Goal: Transaction & Acquisition: Purchase product/service

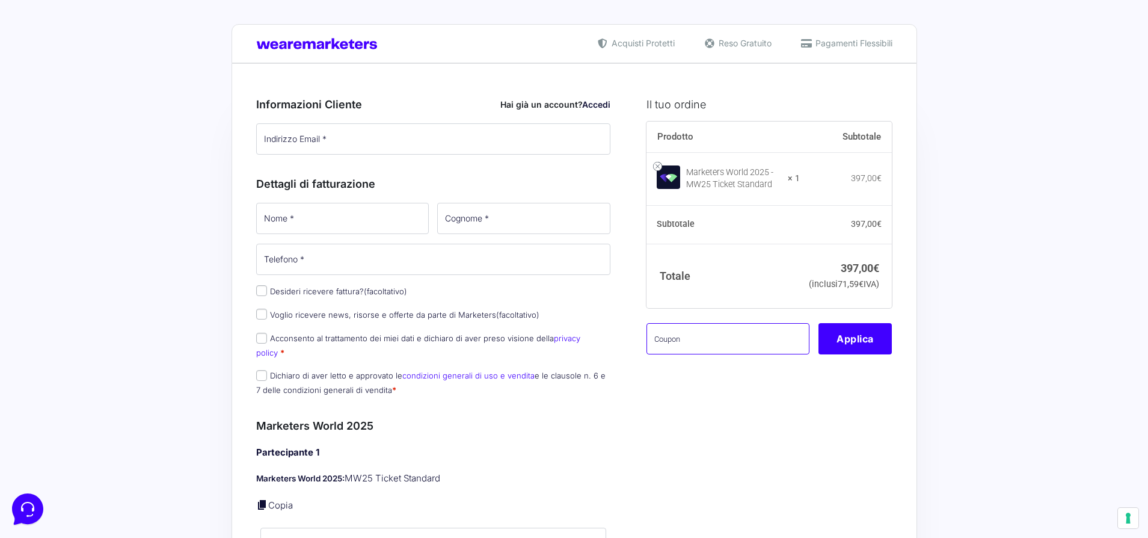
click at [659, 354] on input "text" at bounding box center [728, 338] width 163 height 31
click at [666, 354] on input "text" at bounding box center [728, 338] width 163 height 31
paste input "MW25MARTIU"
type input "MW25MARTIU"
click at [858, 354] on button "Applica" at bounding box center [855, 338] width 73 height 31
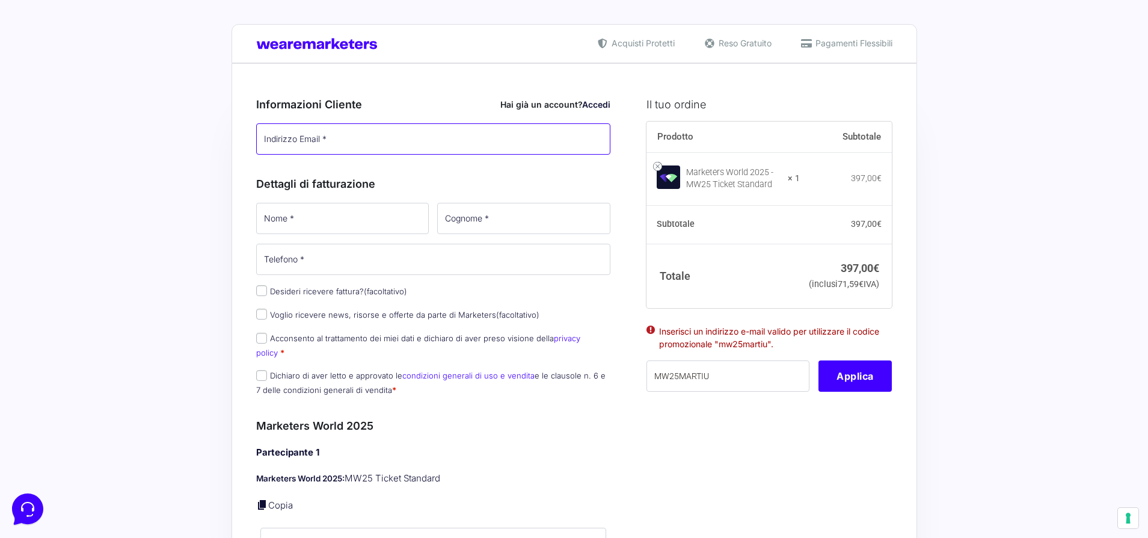
click at [284, 143] on input "Indirizzo Email *" at bounding box center [433, 138] width 355 height 31
type input "[EMAIL_ADDRESS][DOMAIN_NAME]"
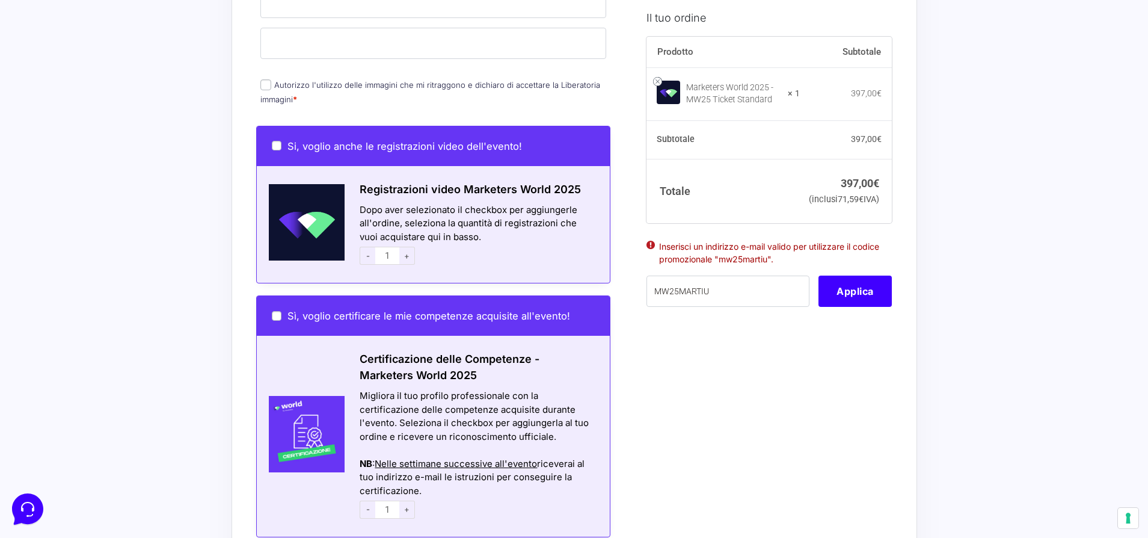
scroll to position [606, 0]
